Goal: Navigation & Orientation: Find specific page/section

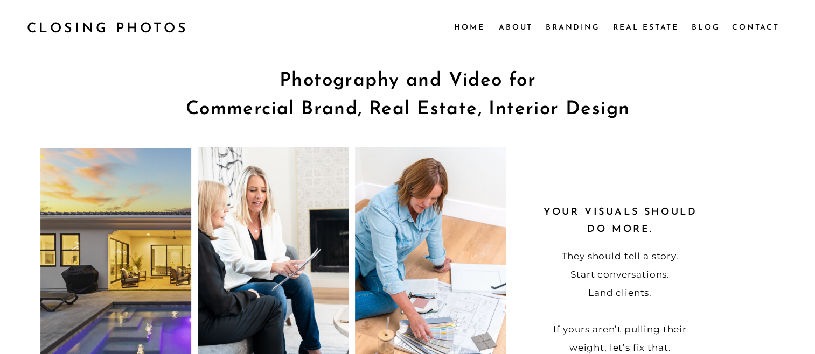
click at [474, 24] on nav "Home" at bounding box center [469, 27] width 30 height 12
click at [655, 26] on nav "Real Estate" at bounding box center [647, 27] width 68 height 12
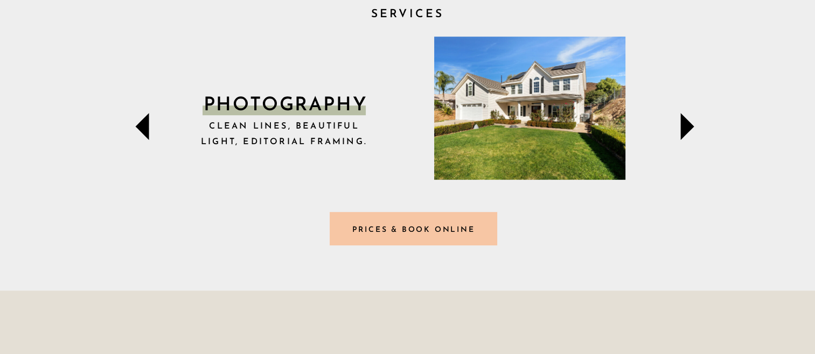
scroll to position [431, 0]
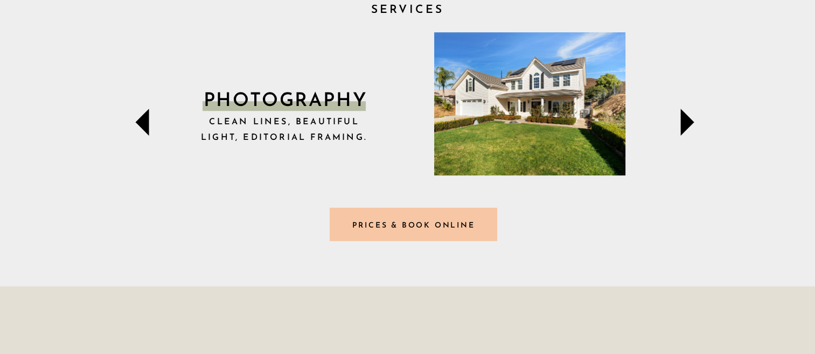
click at [416, 231] on div at bounding box center [414, 224] width 168 height 33
